Goal: Find specific page/section: Find specific page/section

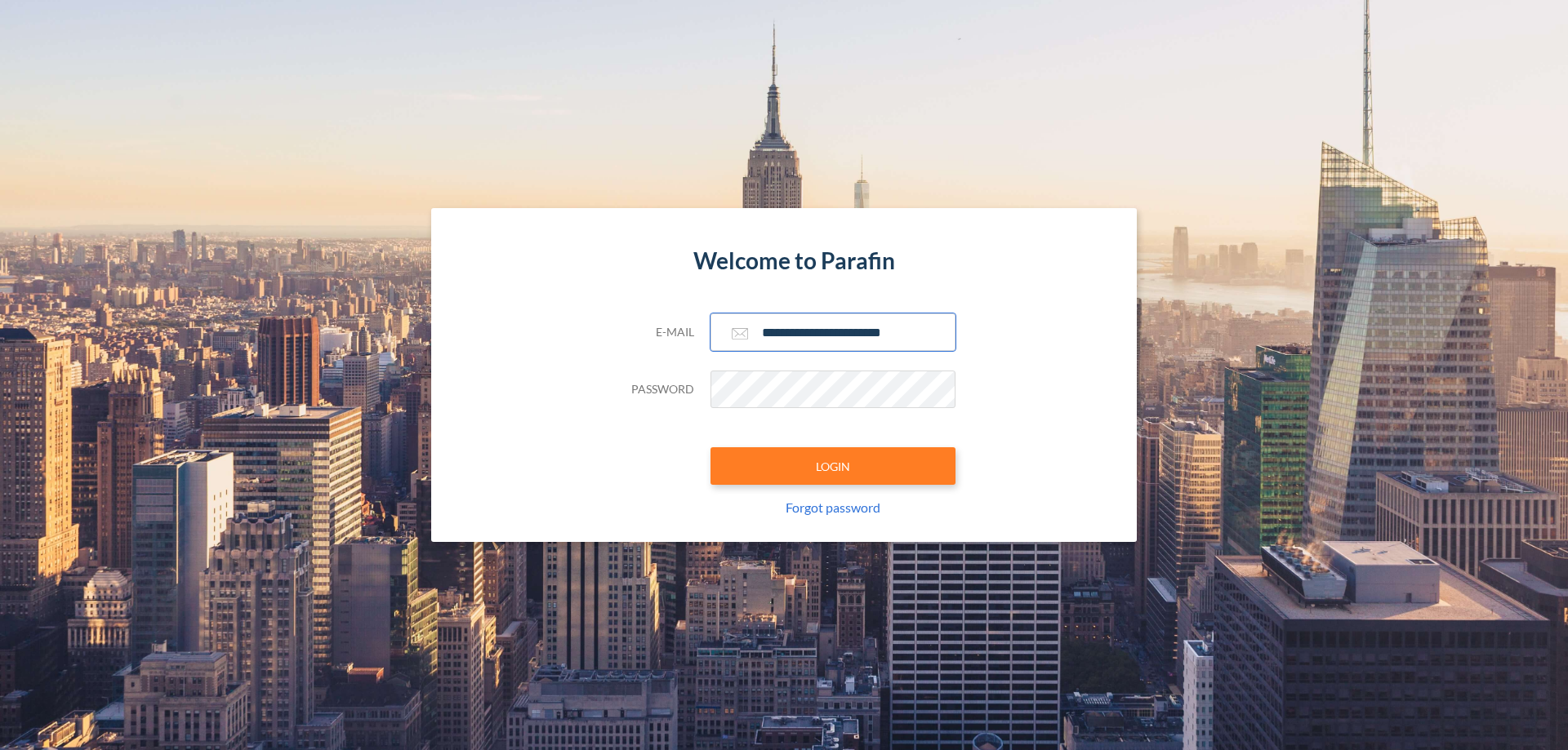
type input "**********"
click at [833, 466] on button "LOGIN" at bounding box center [833, 465] width 245 height 38
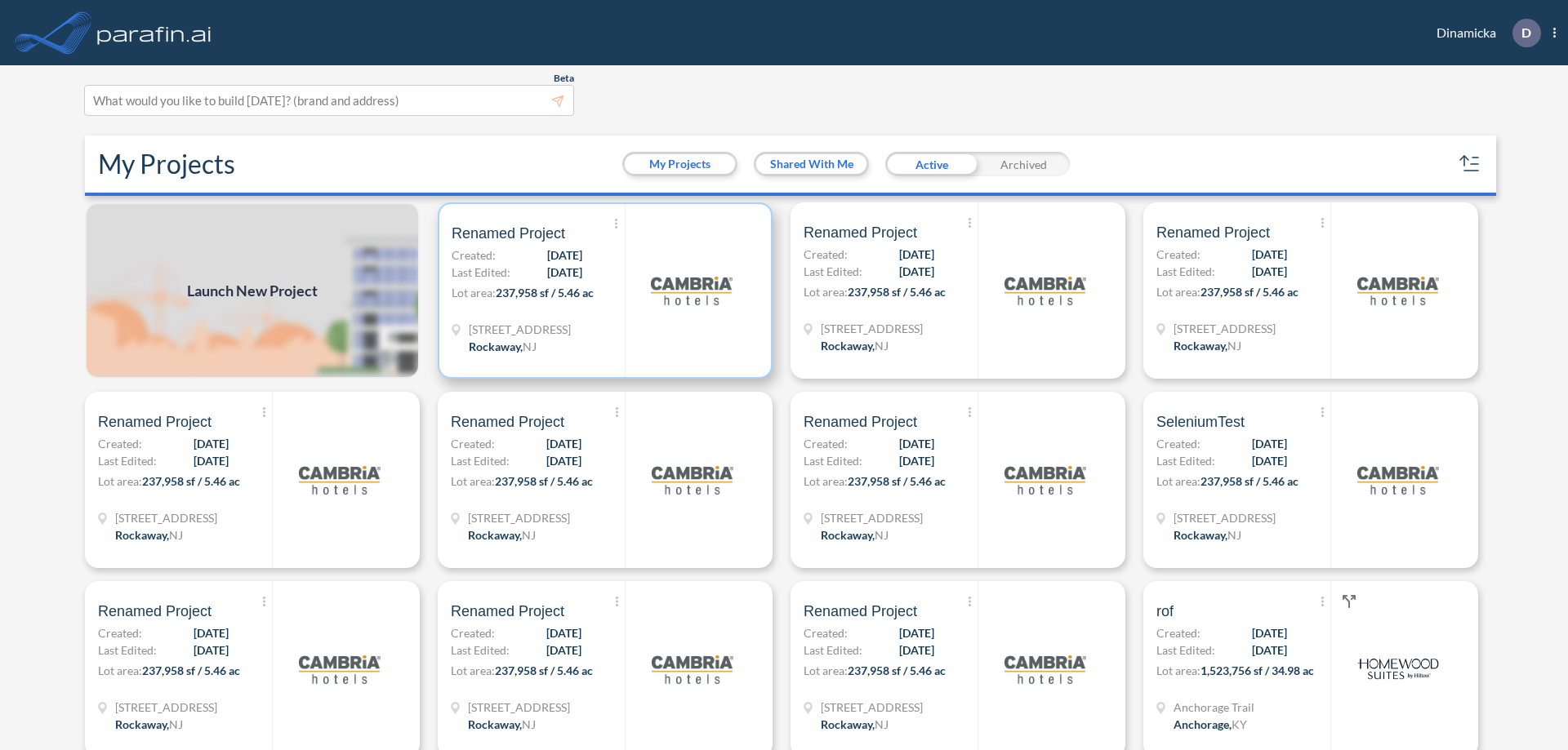
scroll to position [4, 0]
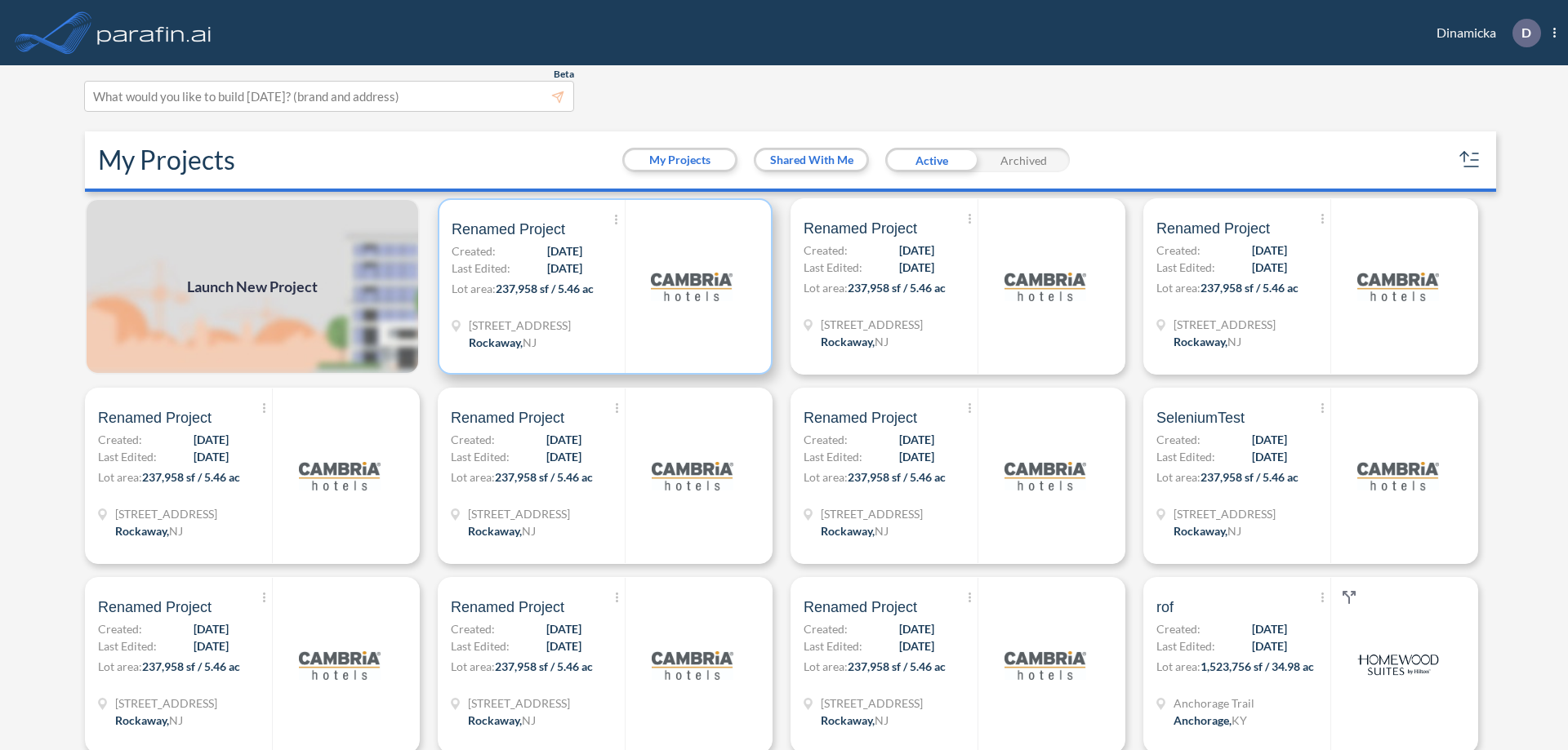
click at [602, 287] on p "Lot area: 237,958 sf / 5.46 ac" at bounding box center [539, 291] width 173 height 23
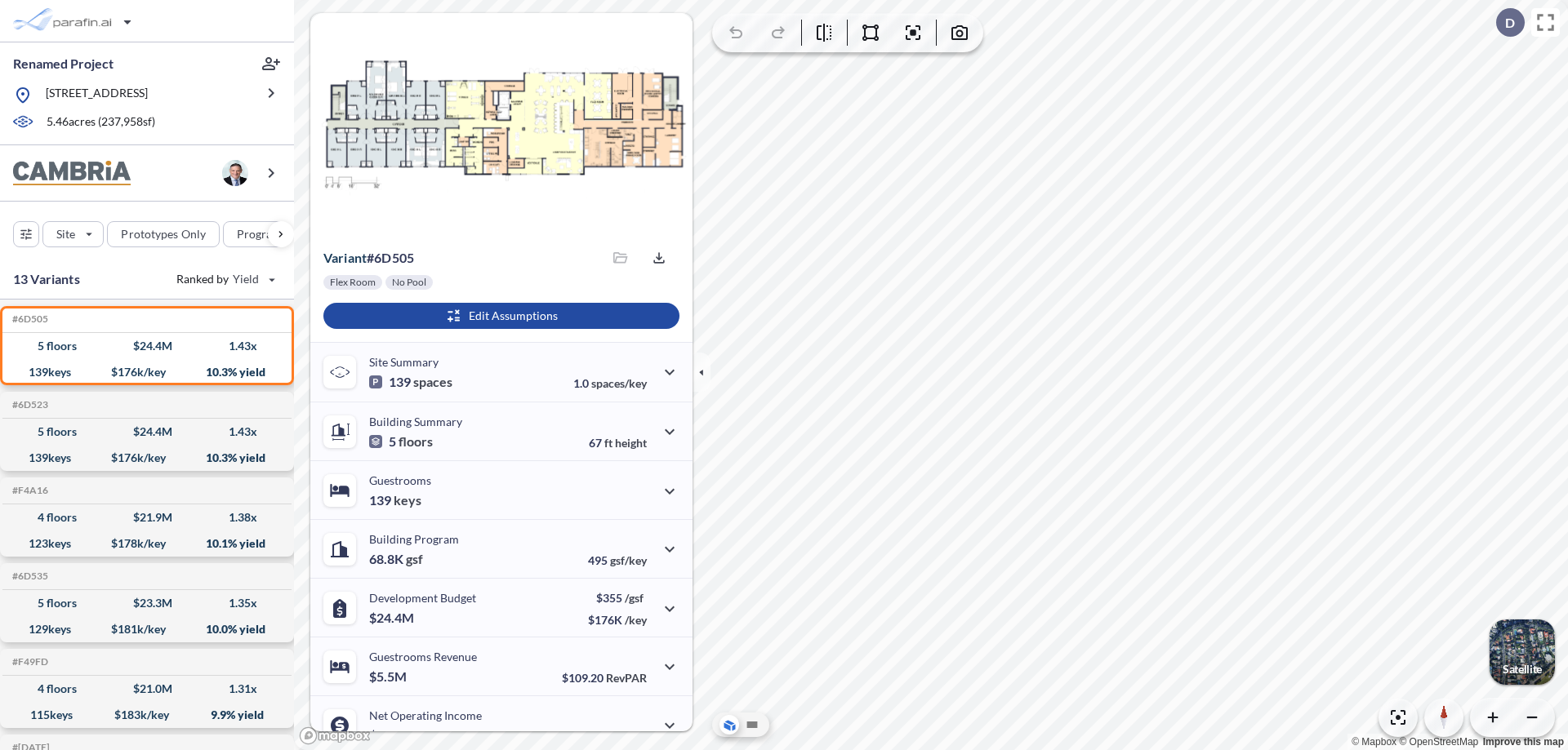
scroll to position [83, 0]
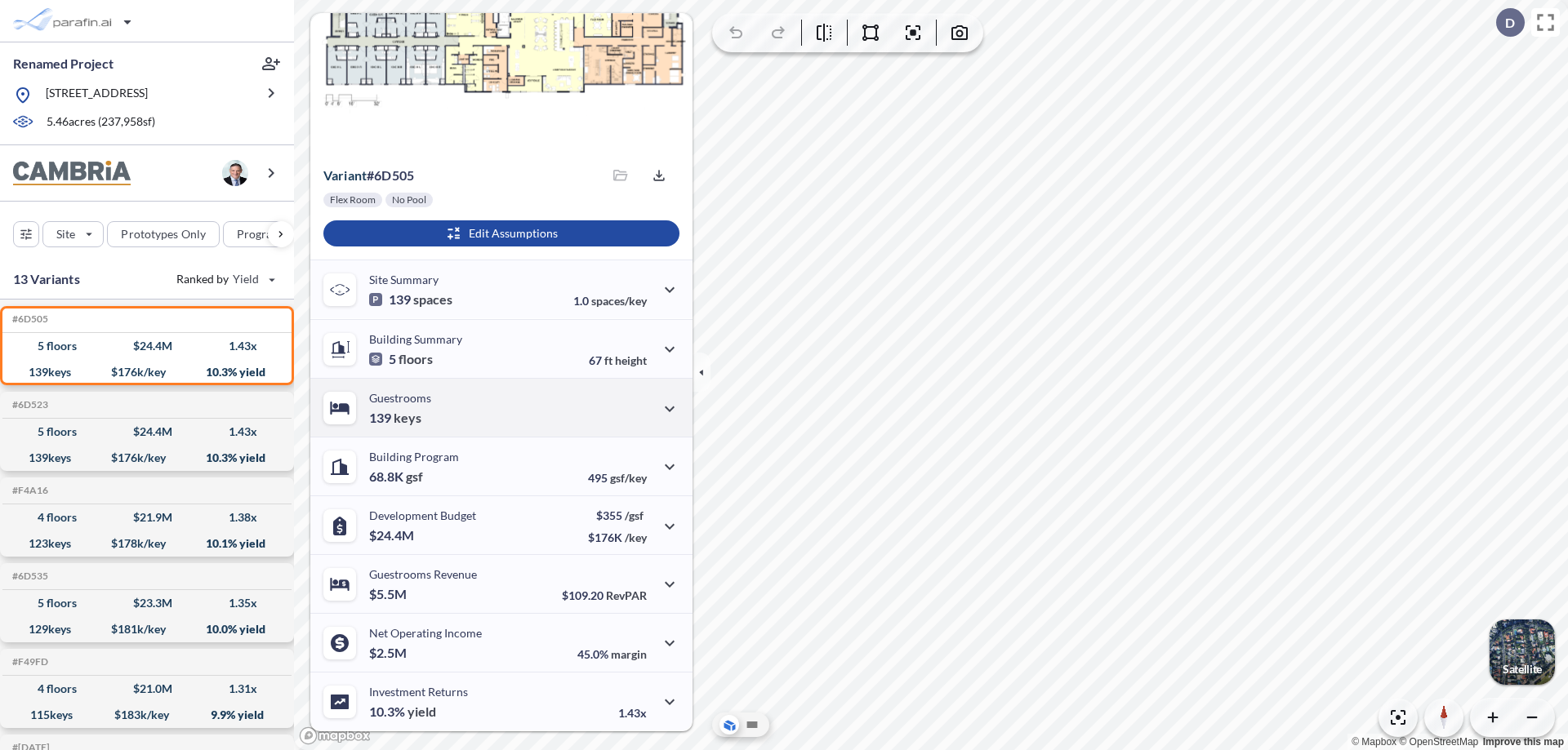
click at [499, 407] on div "Guestrooms 139 keys" at bounding box center [501, 407] width 382 height 58
